Goal: Information Seeking & Learning: Learn about a topic

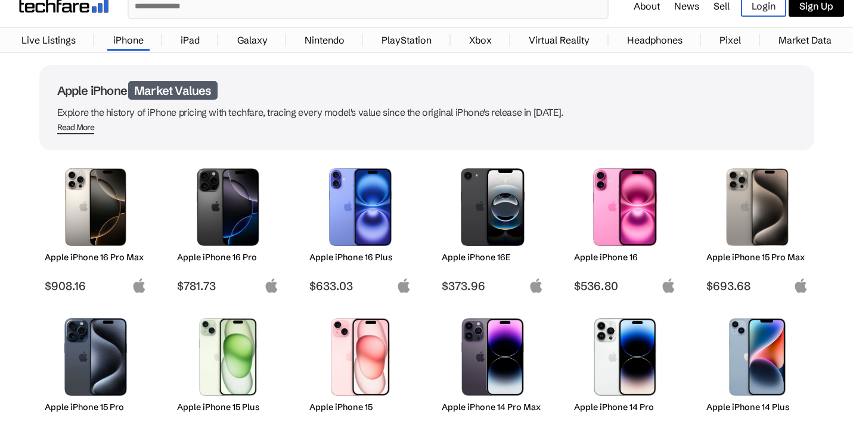
scroll to position [45, 0]
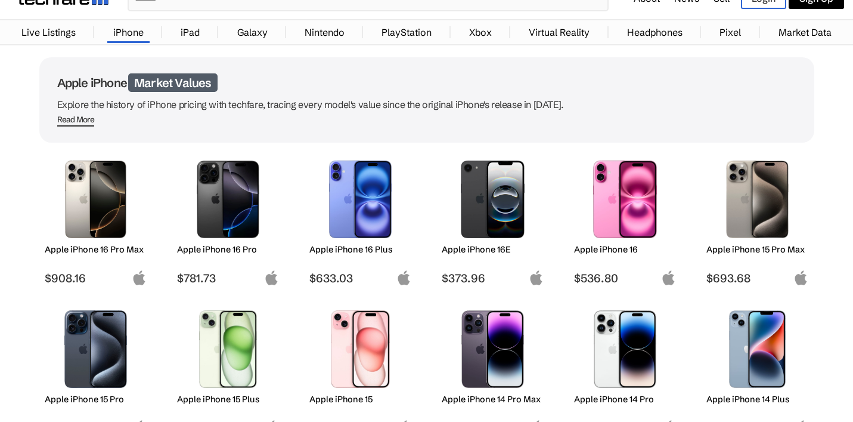
click at [119, 200] on img at bounding box center [96, 199] width 84 height 78
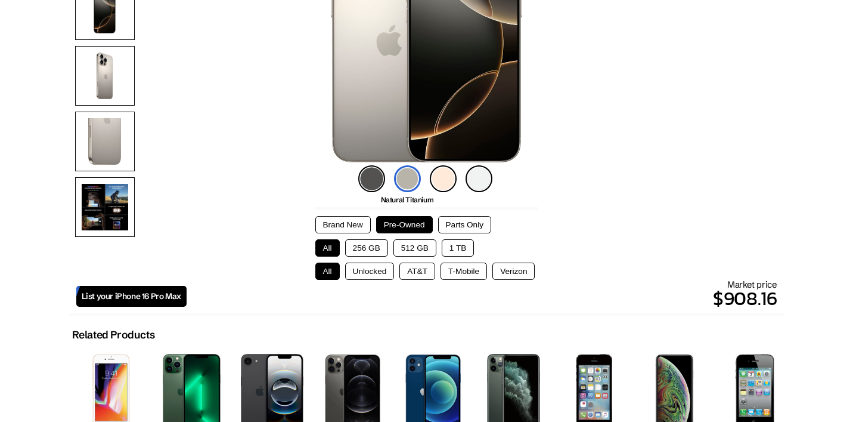
scroll to position [208, 0]
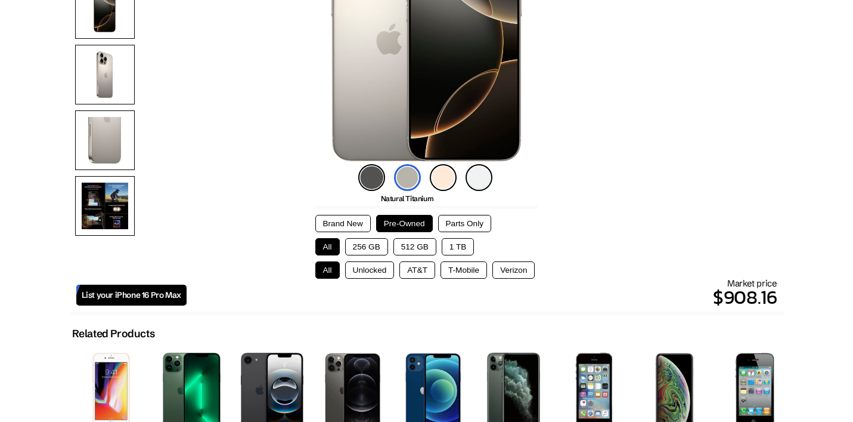
click at [364, 246] on button "256 GB" at bounding box center [366, 246] width 43 height 17
click at [416, 249] on button "512 GB" at bounding box center [415, 246] width 43 height 17
click at [451, 241] on button "1 TB" at bounding box center [458, 246] width 32 height 17
click at [427, 249] on button "512 GB" at bounding box center [415, 246] width 43 height 17
click at [370, 249] on button "256 GB" at bounding box center [366, 246] width 43 height 17
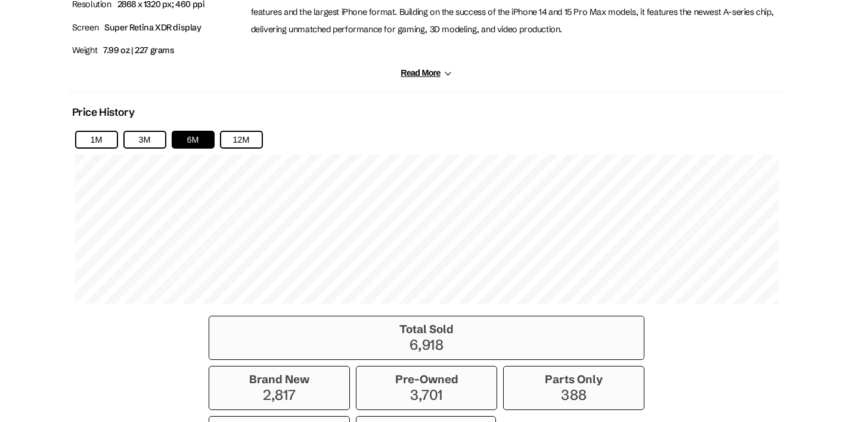
scroll to position [657, 0]
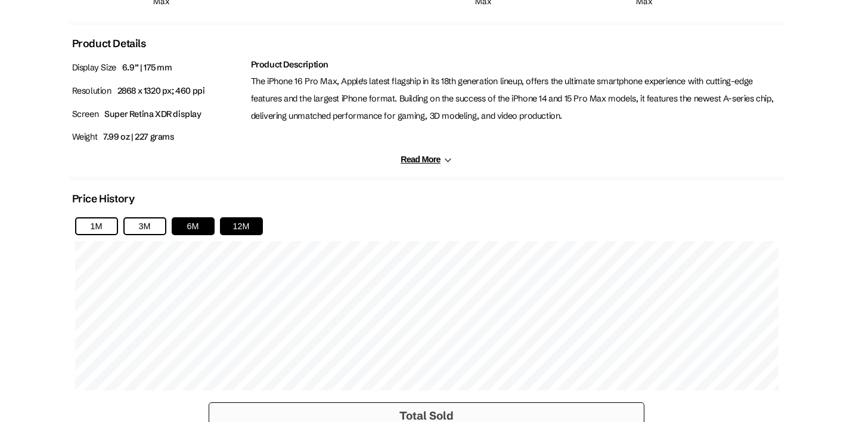
click at [254, 229] on button "12M" at bounding box center [241, 226] width 43 height 18
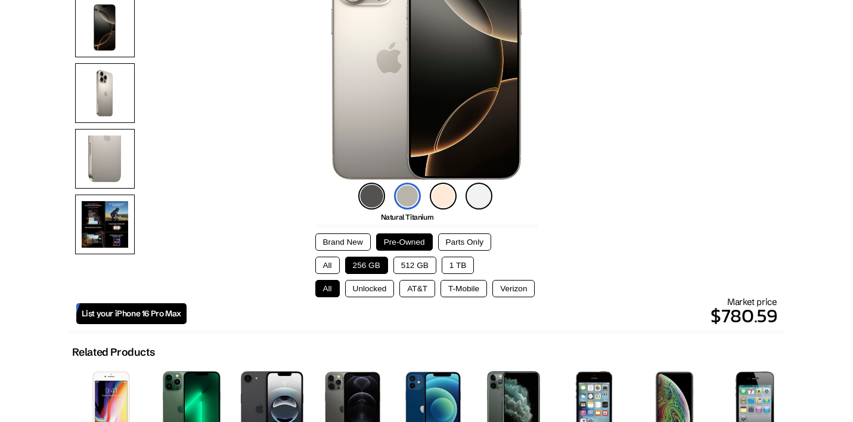
scroll to position [188, 0]
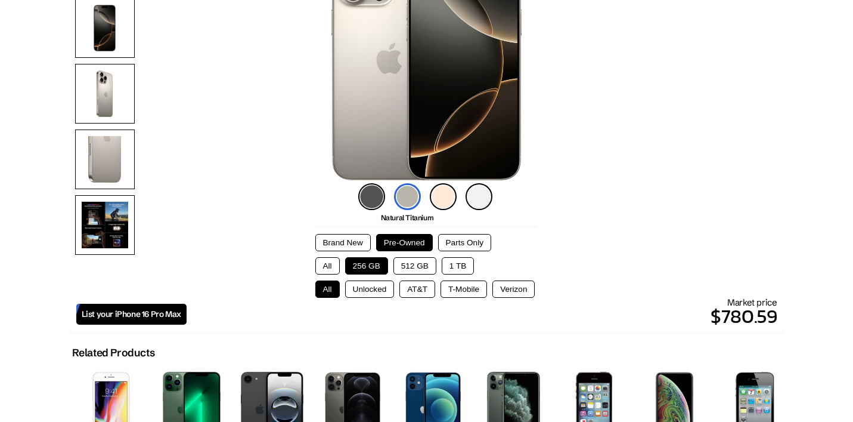
click at [336, 245] on button "Brand New" at bounding box center [342, 242] width 55 height 17
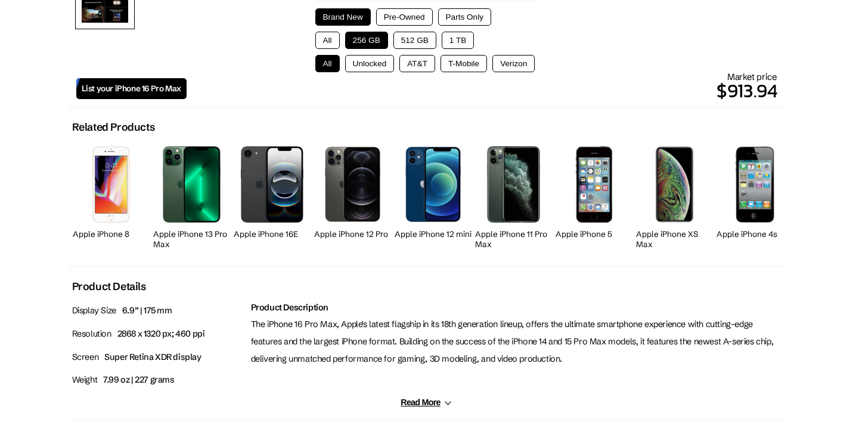
scroll to position [369, 0]
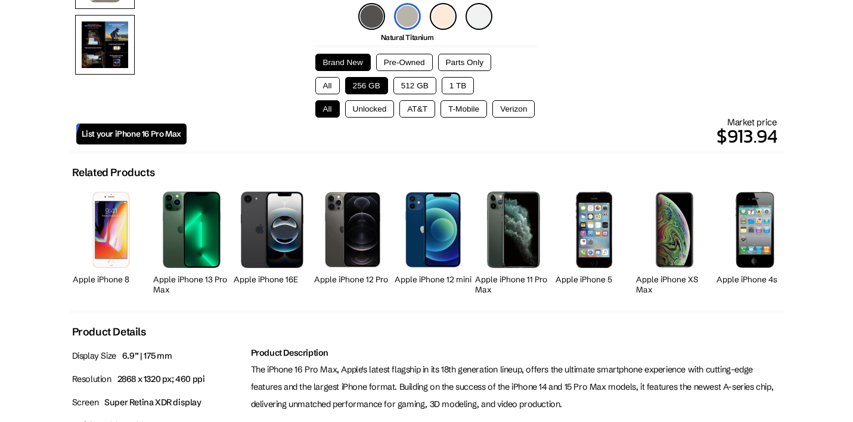
click at [405, 70] on button "Pre-Owned" at bounding box center [404, 62] width 57 height 17
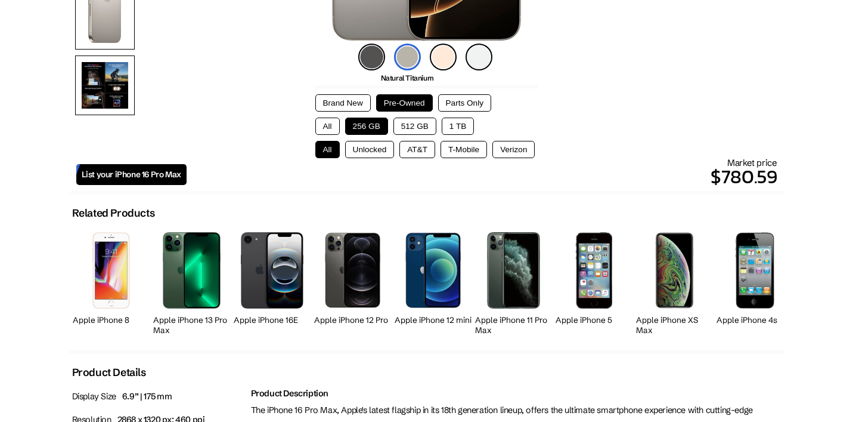
scroll to position [329, 0]
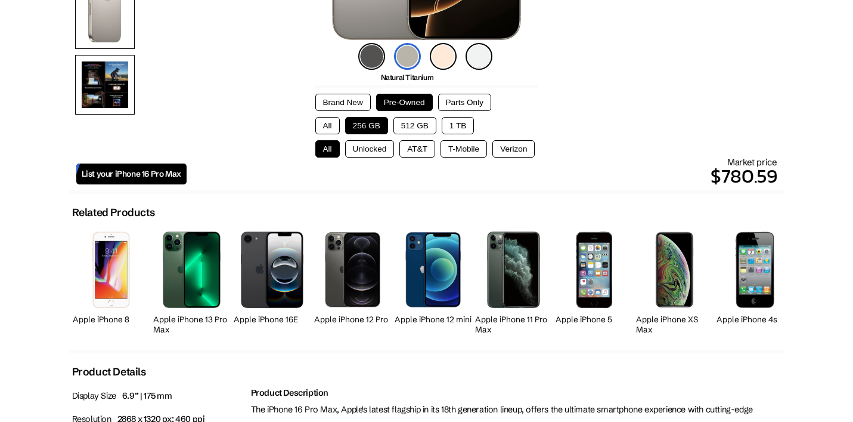
click at [380, 152] on button "Unlocked" at bounding box center [369, 148] width 49 height 17
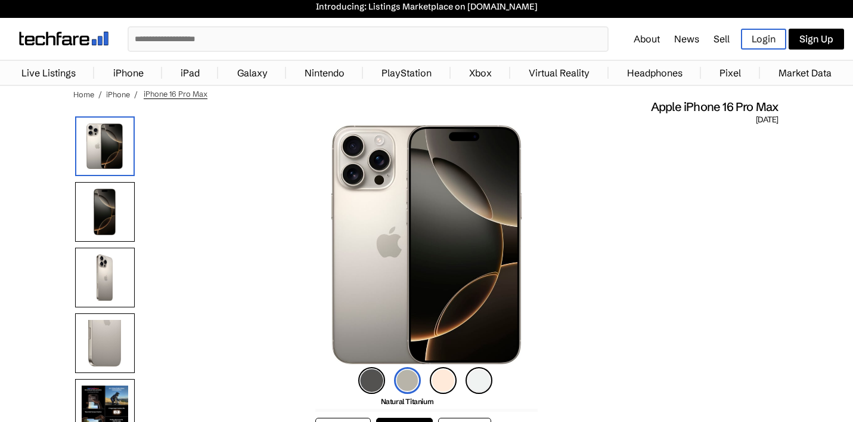
scroll to position [0, 0]
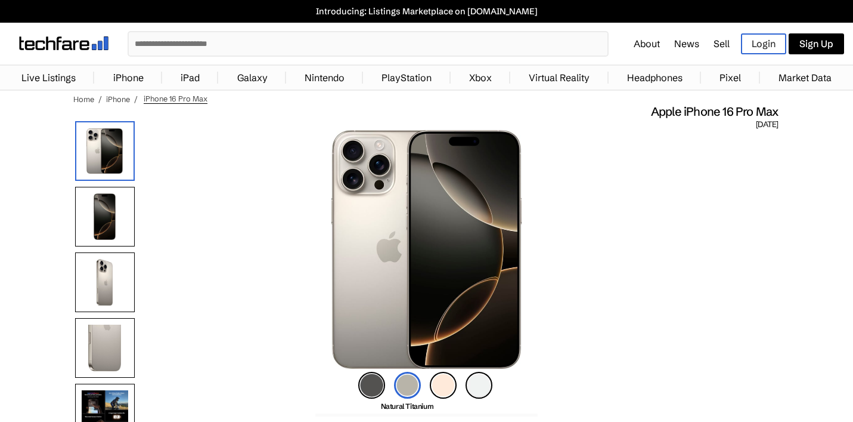
click at [62, 46] on img at bounding box center [63, 43] width 89 height 14
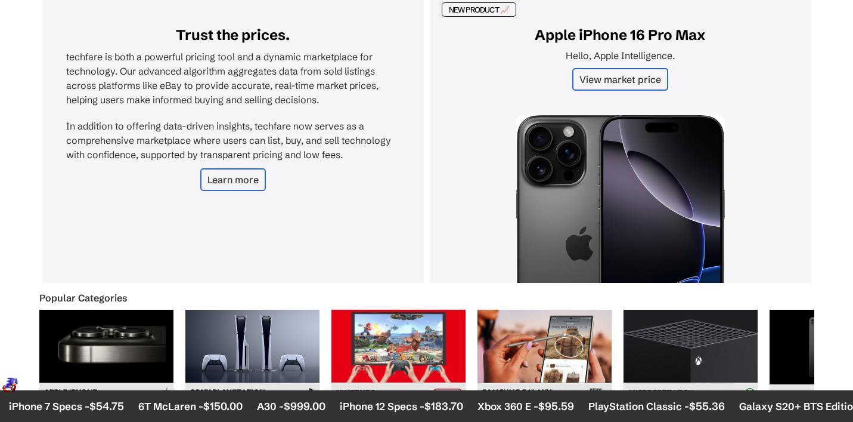
scroll to position [272, 0]
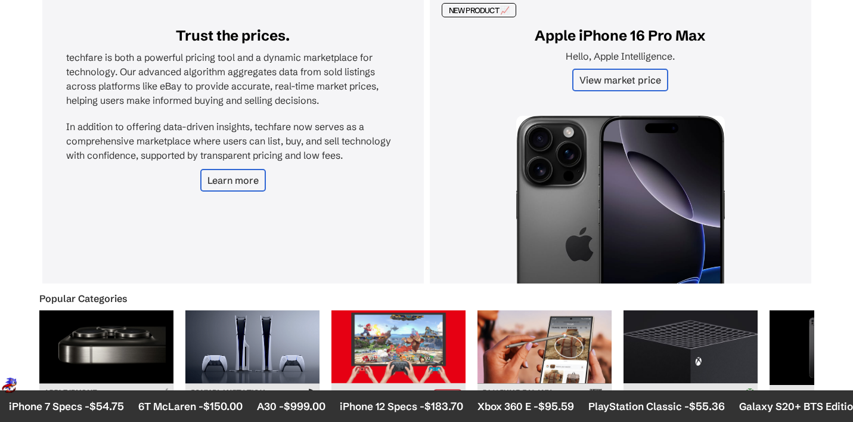
click at [611, 82] on link "View market price" at bounding box center [620, 80] width 96 height 23
